Goal: Information Seeking & Learning: Learn about a topic

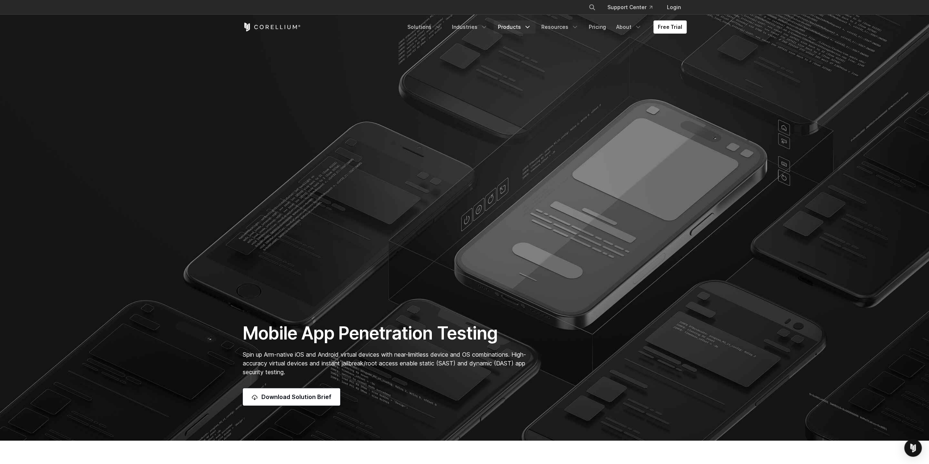
click at [517, 27] on link "Products" at bounding box center [514, 26] width 42 height 13
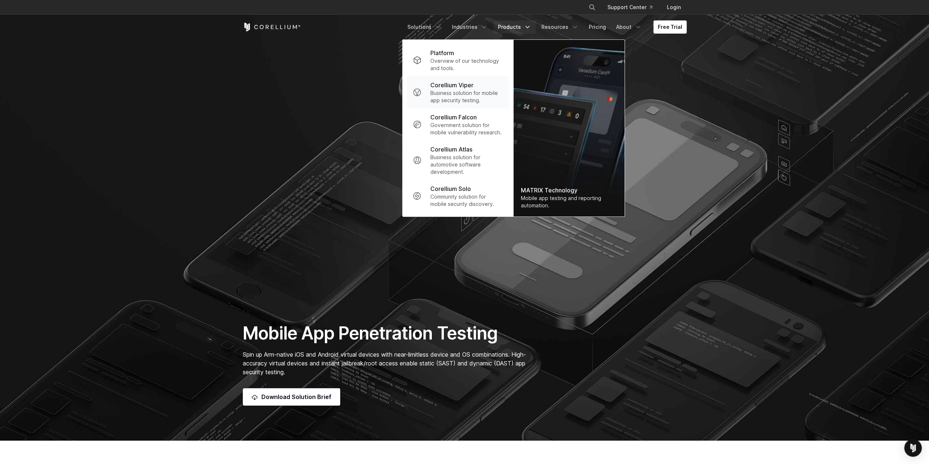
click at [480, 95] on p "Business solution for mobile app security testing." at bounding box center [466, 96] width 73 height 15
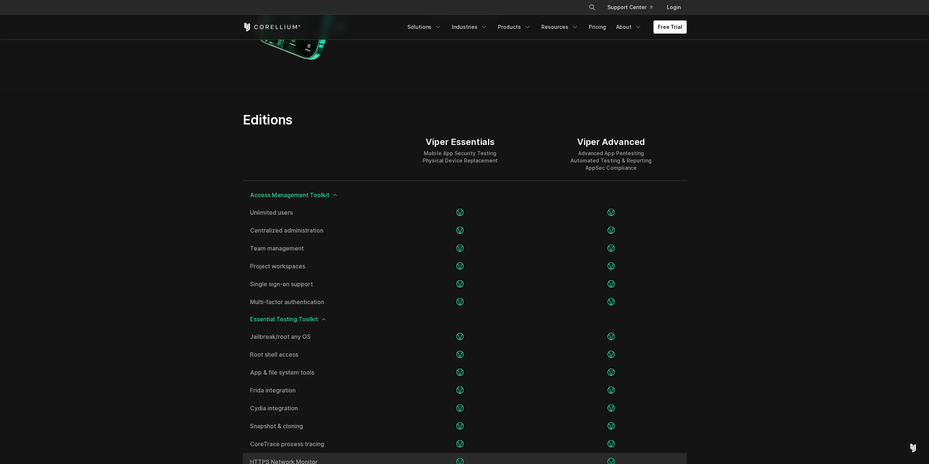
scroll to position [839, 0]
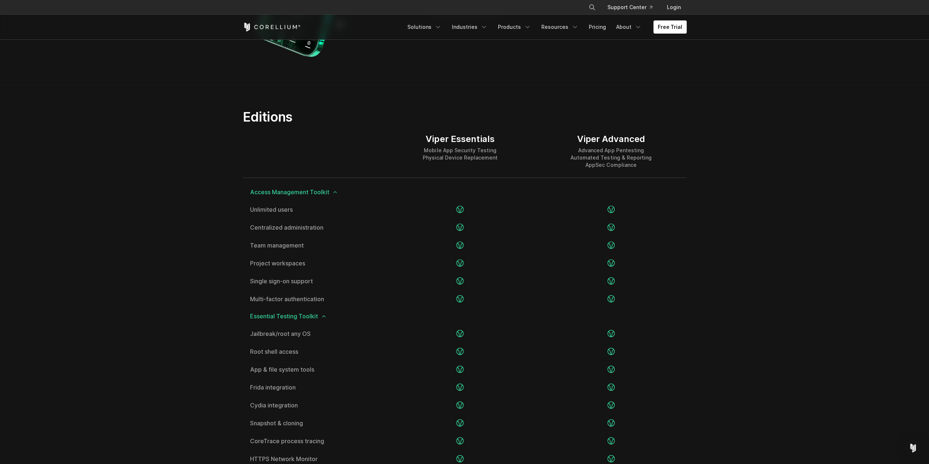
click at [147, 302] on section "Editions Viper Essentials Mobile App Security Testing Physical Device Replaceme…" at bounding box center [464, 466] width 929 height 763
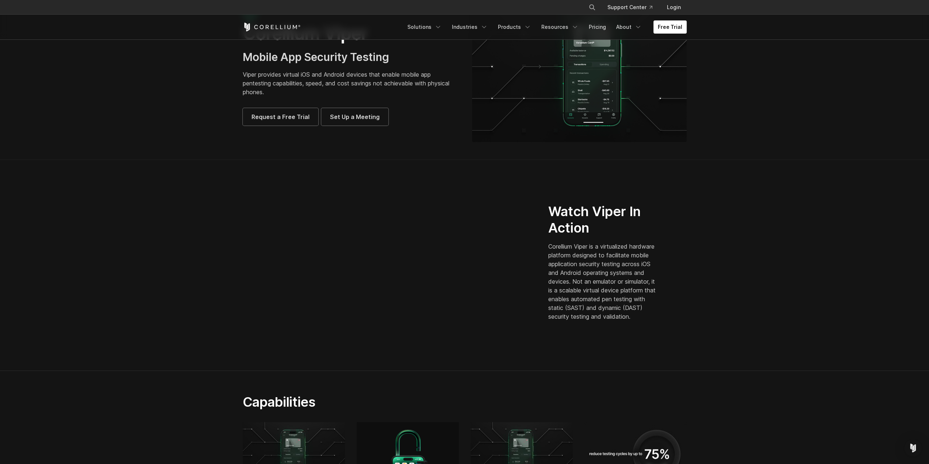
scroll to position [0, 0]
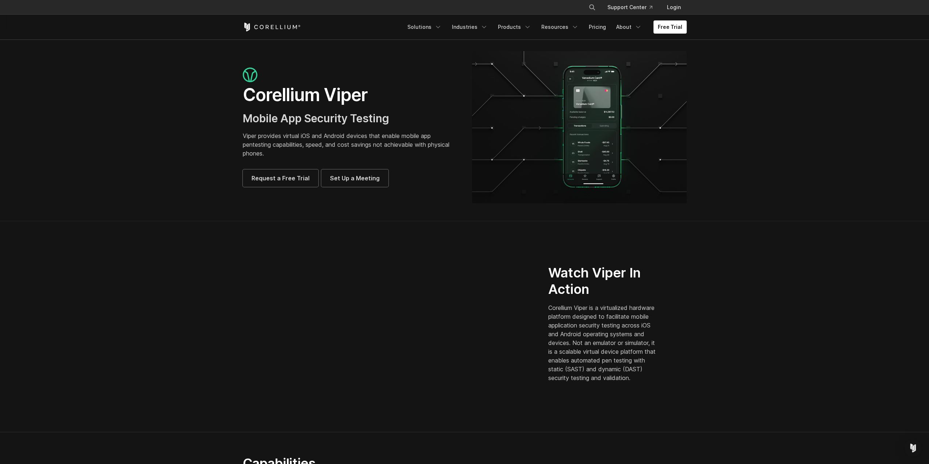
click at [188, 162] on section "Corellium Viper Mobile App Security Testing Viper provides virtual iOS and Andr…" at bounding box center [464, 129] width 929 height 181
click at [902, 99] on section "Corellium Viper Mobile App Security Testing Viper provides virtual iOS and Andr…" at bounding box center [464, 129] width 929 height 181
click at [91, 337] on section "Watch Viper In Action Corellium Viper is a virtualized hardware platform design…" at bounding box center [464, 326] width 929 height 211
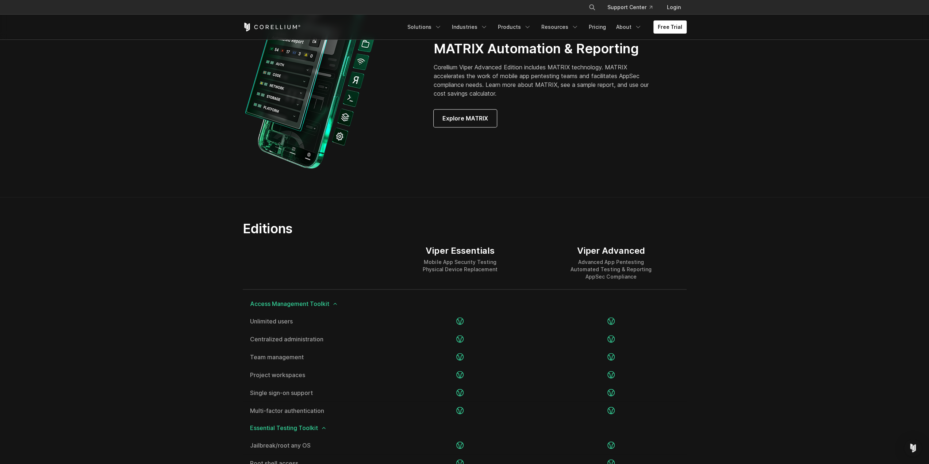
scroll to position [730, 0]
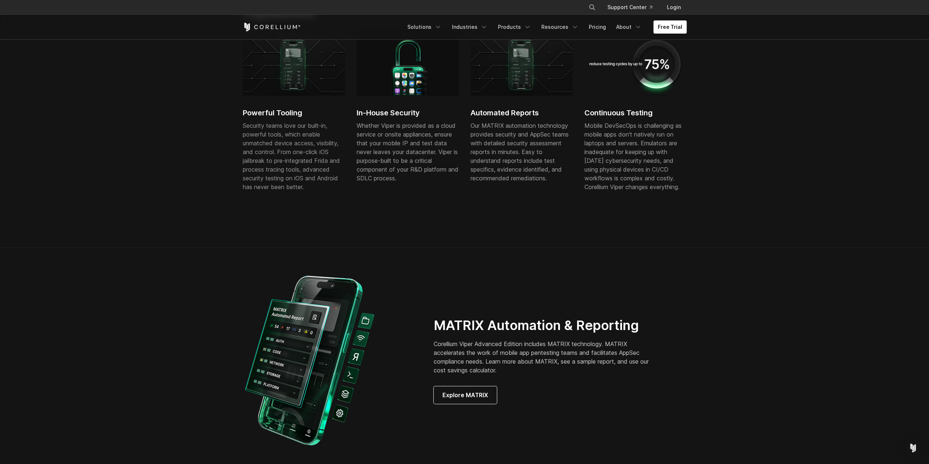
scroll to position [438, 0]
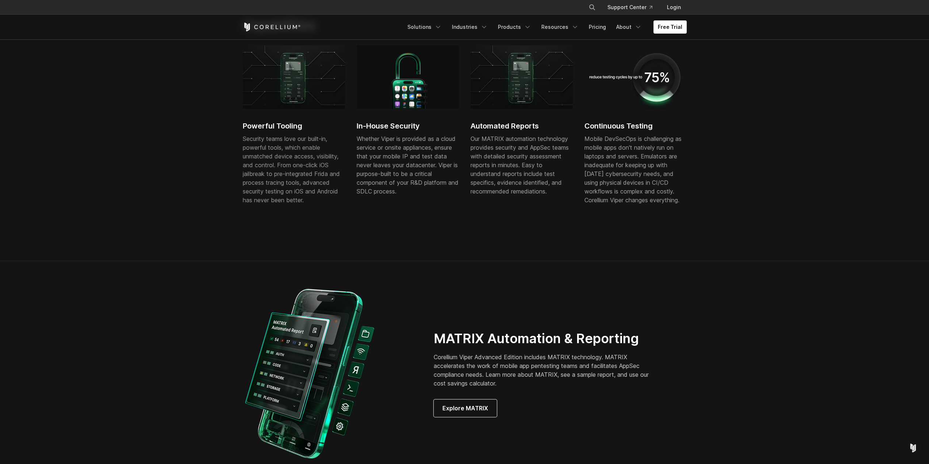
click at [208, 188] on section "Capabilities Powerful Tooling Security teams love our built-in, powerful tools,…" at bounding box center [464, 127] width 929 height 267
